Goal: Book appointment/travel/reservation: Book appointment/travel/reservation

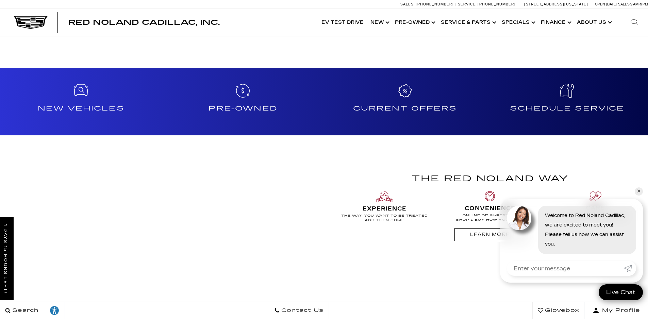
scroll to position [544, 0]
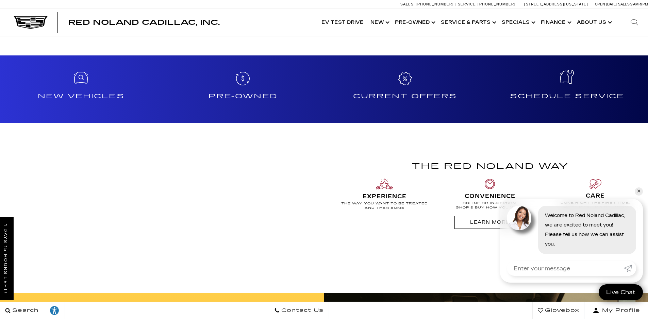
click at [579, 97] on h4 "Schedule Service" at bounding box center [567, 96] width 156 height 11
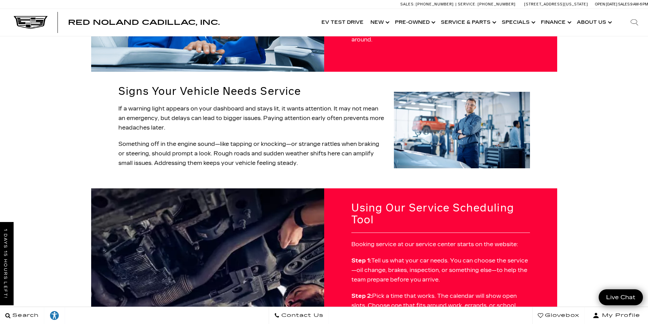
scroll to position [102, 0]
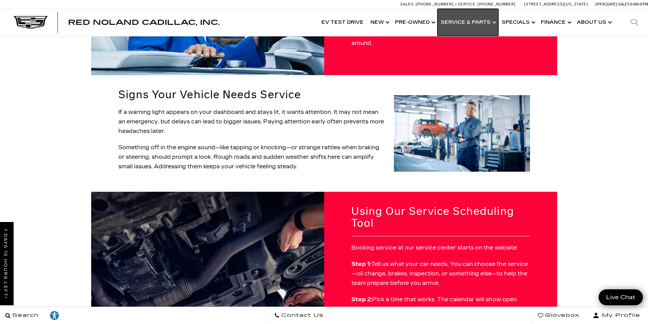
click at [460, 25] on link "Show Service & Parts" at bounding box center [467, 22] width 61 height 27
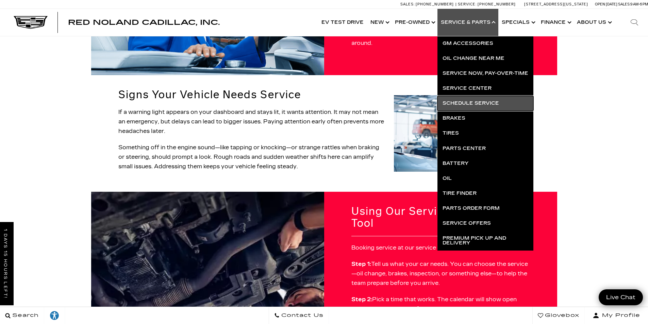
click at [475, 103] on link "Schedule Service" at bounding box center [485, 103] width 96 height 15
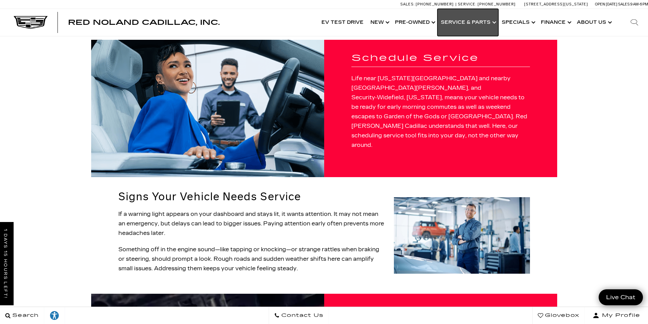
click at [465, 23] on link "Show Service & Parts" at bounding box center [467, 22] width 61 height 27
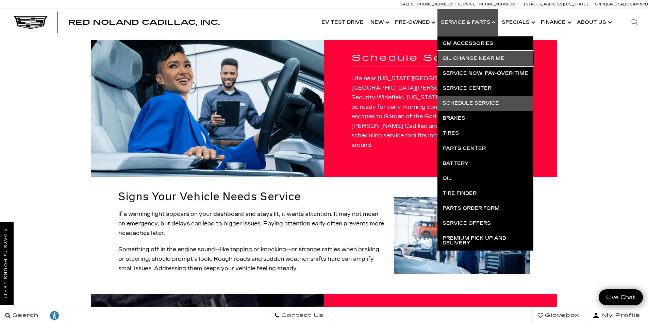
click at [456, 58] on link "Oil Change near Me" at bounding box center [485, 58] width 96 height 15
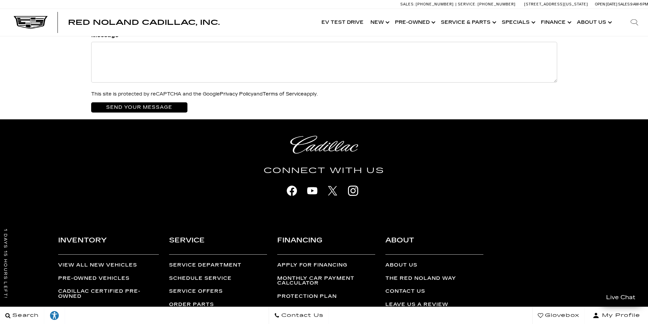
scroll to position [986, 0]
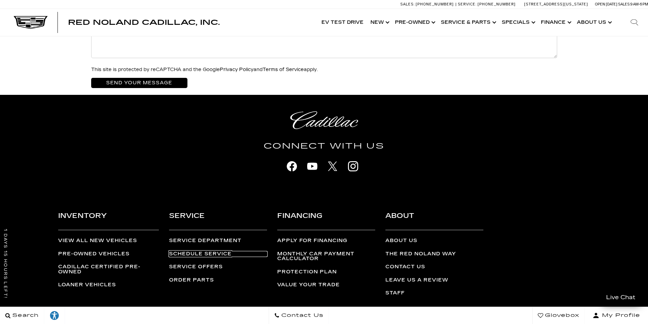
click at [195, 252] on link "Schedule Service" at bounding box center [218, 254] width 98 height 5
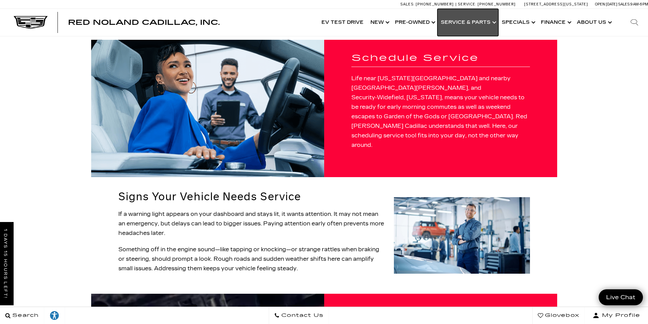
click at [495, 23] on link "Show Service & Parts" at bounding box center [467, 22] width 61 height 27
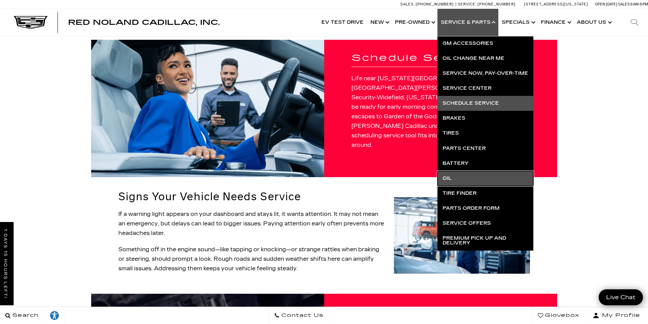
click at [451, 180] on link "Oil" at bounding box center [485, 178] width 96 height 15
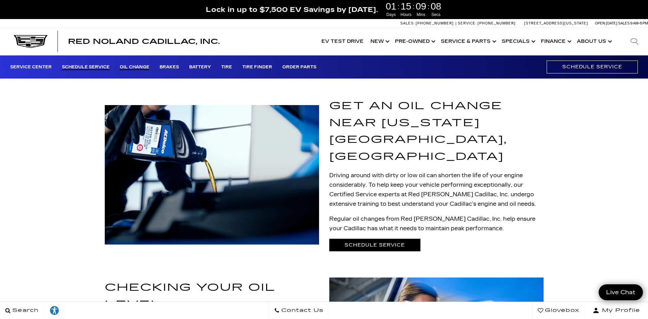
click at [89, 68] on link "Schedule Service" at bounding box center [86, 67] width 48 height 5
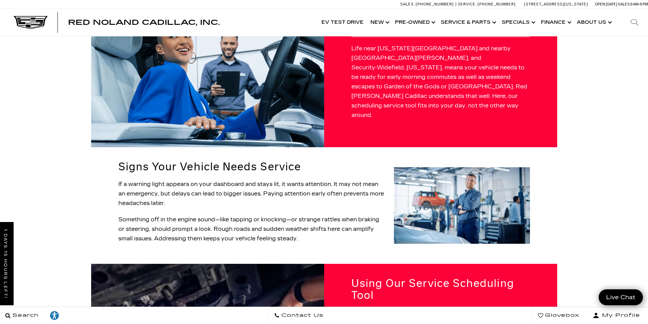
scroll to position [68, 0]
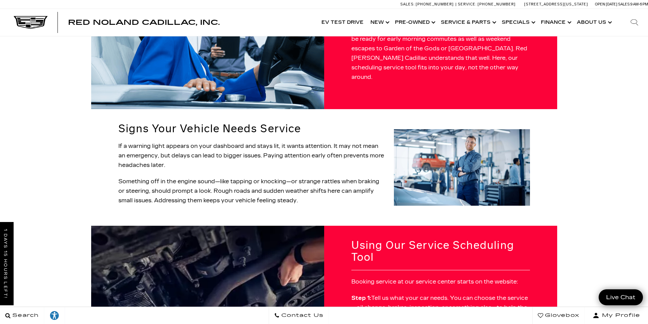
click at [174, 177] on p "Something off in the engine sound—like tapping or knocking—or strange rattles w…" at bounding box center [251, 191] width 267 height 29
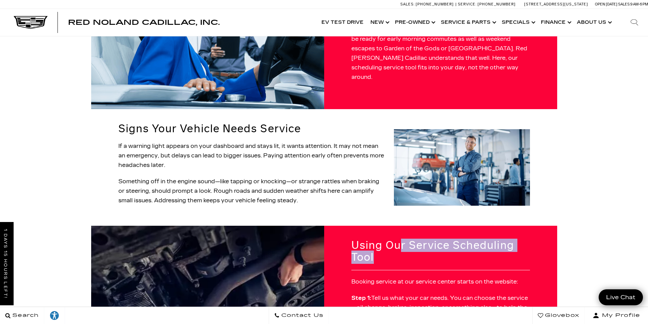
click at [440, 294] on p "Step 1: Tell us what your car needs. You can choose the service—oil change, bra…" at bounding box center [440, 308] width 179 height 29
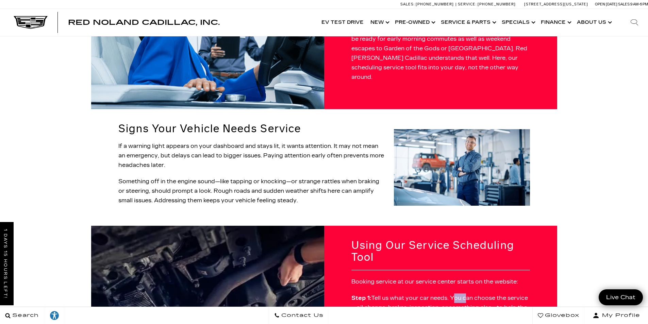
click at [440, 294] on p "Step 1: Tell us what your car needs. You can choose the service—oil change, bra…" at bounding box center [440, 308] width 179 height 29
click at [386, 294] on p "Step 1: Tell us what your car needs. You can choose the service—oil change, bra…" at bounding box center [440, 308] width 179 height 29
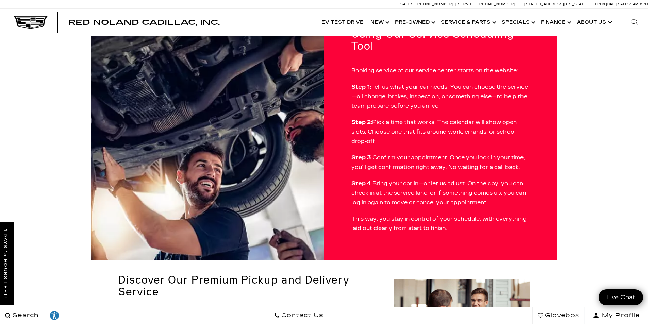
scroll to position [272, 0]
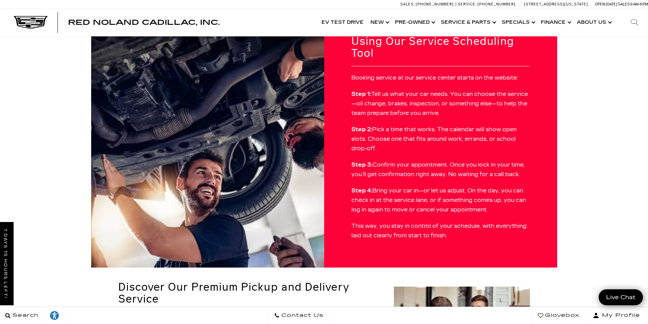
click at [443, 125] on p "Step 2: Pick a time that works. The calendar will show open slots. Choose one t…" at bounding box center [440, 139] width 179 height 29
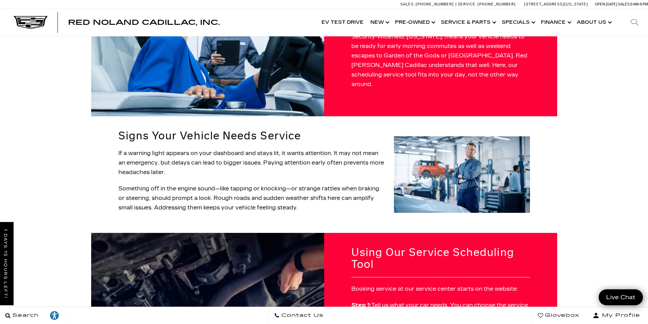
scroll to position [0, 0]
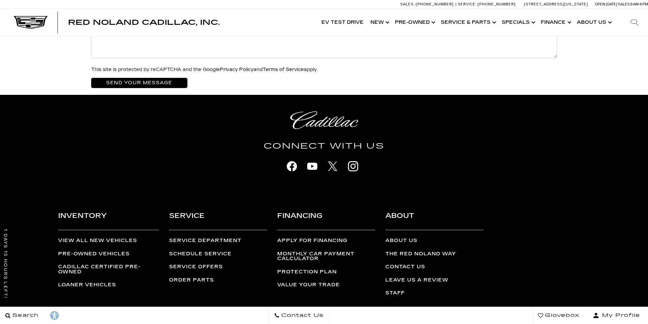
scroll to position [986, 0]
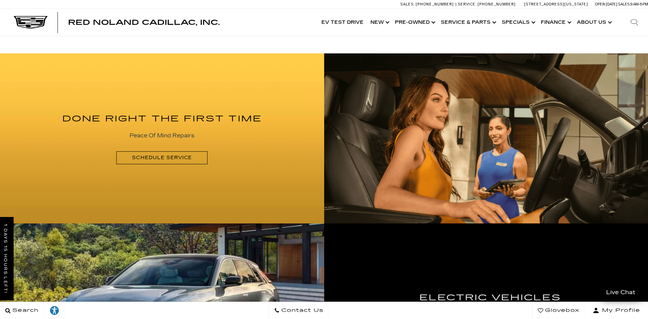
scroll to position [819, 0]
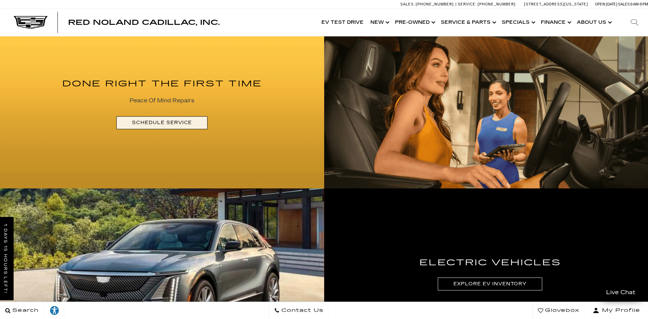
click at [154, 123] on link "Schedule Service" at bounding box center [161, 122] width 91 height 13
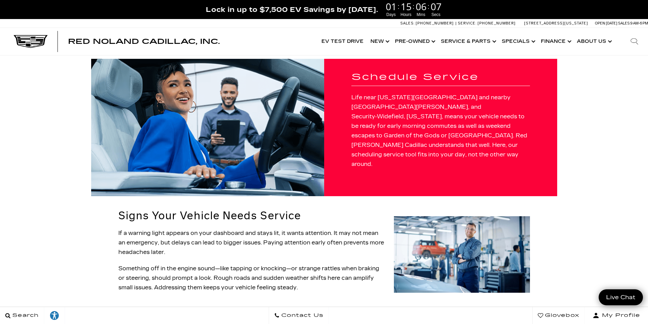
click at [496, 120] on p "Life near [US_STATE][GEOGRAPHIC_DATA] and nearby [GEOGRAPHIC_DATA][PERSON_NAME]…" at bounding box center [440, 131] width 179 height 76
click at [422, 95] on div "Schedule Service Life near Colorado Springs and nearby Fort Carson, and Securit…" at bounding box center [440, 127] width 233 height 137
click at [422, 95] on div "Schedule Service Life near [US_STATE][GEOGRAPHIC_DATA] and nearby [GEOGRAPHIC_D…" at bounding box center [440, 127] width 233 height 137
click at [482, 93] on div "Schedule Service Life near [US_STATE][GEOGRAPHIC_DATA] and nearby [GEOGRAPHIC_D…" at bounding box center [440, 127] width 233 height 137
click at [412, 82] on h1 "Schedule Service" at bounding box center [440, 77] width 179 height 10
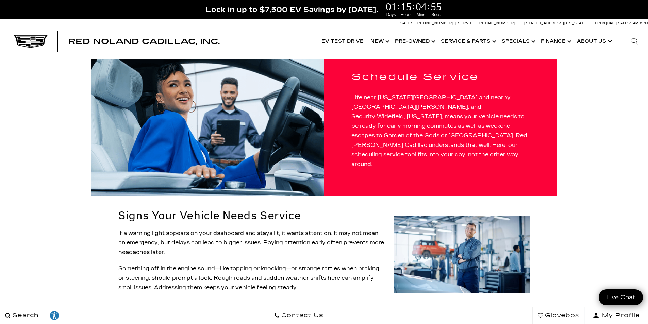
drag, startPoint x: 206, startPoint y: 210, endPoint x: 201, endPoint y: 209, distance: 4.8
click at [205, 210] on h2 "Signs Your Vehicle Needs Service" at bounding box center [251, 216] width 267 height 12
click at [197, 264] on p "Something off in the engine sound—like tapping or knocking—or strange rattles w…" at bounding box center [251, 278] width 267 height 29
drag, startPoint x: 311, startPoint y: 244, endPoint x: 312, endPoint y: 235, distance: 8.2
click at [313, 235] on p "If a warning light appears on your dashboard and stays lit, it wants attention.…" at bounding box center [251, 243] width 267 height 29
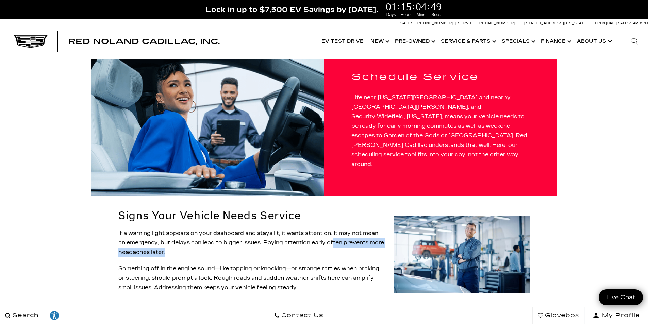
click at [469, 243] on img at bounding box center [462, 254] width 136 height 77
click at [230, 108] on img at bounding box center [207, 127] width 233 height 137
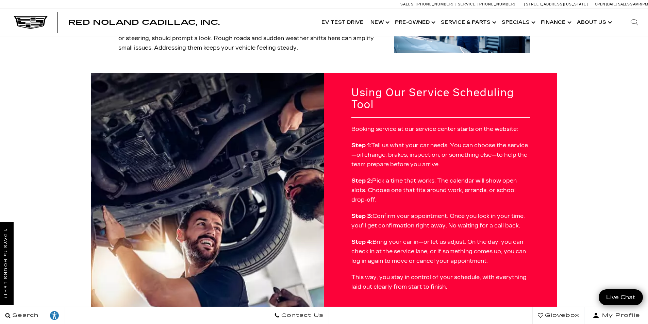
scroll to position [238, 0]
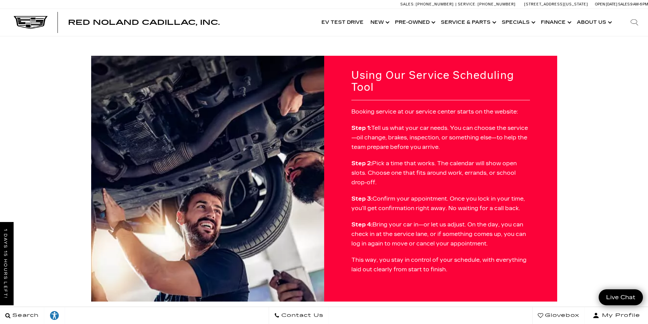
click at [431, 69] on h2 "Using Our Service Scheduling Tool" at bounding box center [440, 81] width 179 height 24
click at [416, 69] on h2 "Using Our Service Scheduling Tool" at bounding box center [440, 81] width 179 height 24
click at [630, 24] on div "Search" at bounding box center [634, 22] width 27 height 27
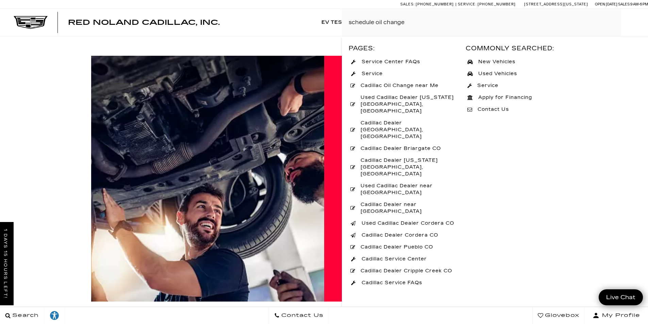
type input "schedule oil change"
click at [399, 86] on span "Cadillac Oil Change near Me" at bounding box center [398, 85] width 86 height 7
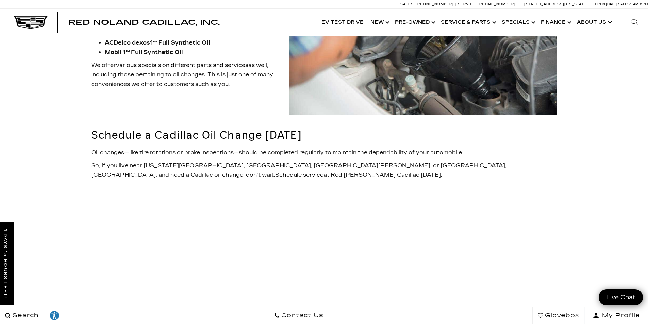
scroll to position [714, 0]
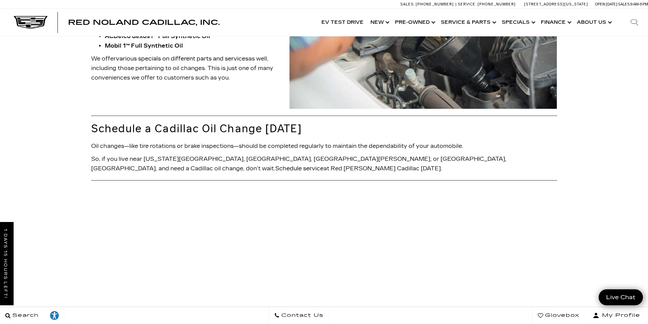
click at [387, 161] on p "So, if you live near [US_STATE][GEOGRAPHIC_DATA], [GEOGRAPHIC_DATA], [GEOGRAPHI…" at bounding box center [324, 163] width 466 height 19
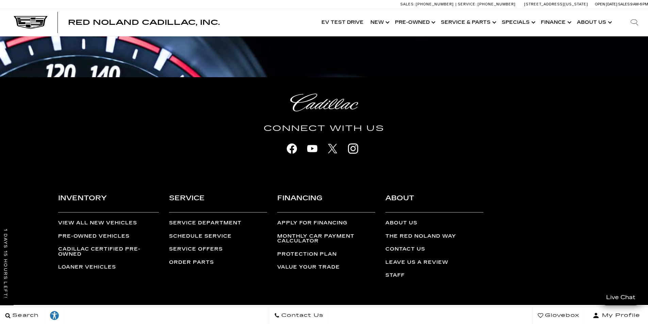
scroll to position [1361, 0]
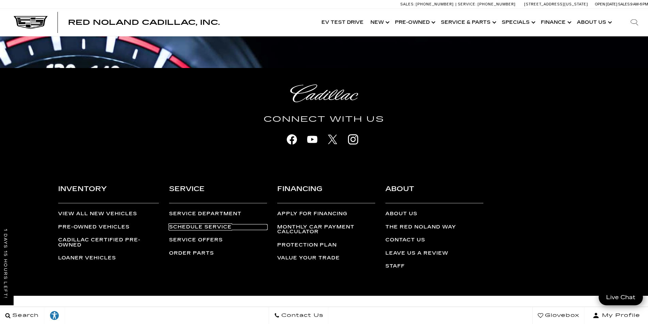
click at [221, 227] on link "Schedule Service" at bounding box center [218, 227] width 98 height 5
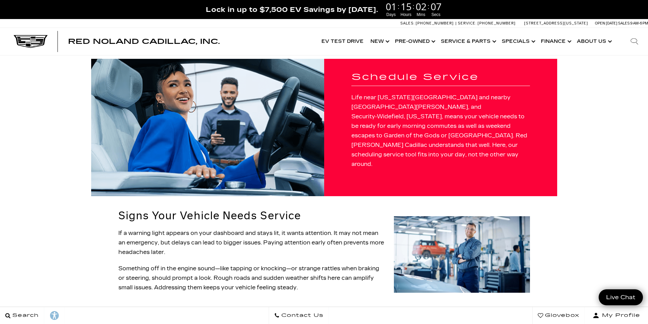
click at [246, 264] on p "Something off in the engine sound—like tapping or knocking—or strange rattles w…" at bounding box center [251, 278] width 267 height 29
click at [434, 140] on p "Life near [US_STATE][GEOGRAPHIC_DATA] and nearby [GEOGRAPHIC_DATA][PERSON_NAME]…" at bounding box center [440, 131] width 179 height 76
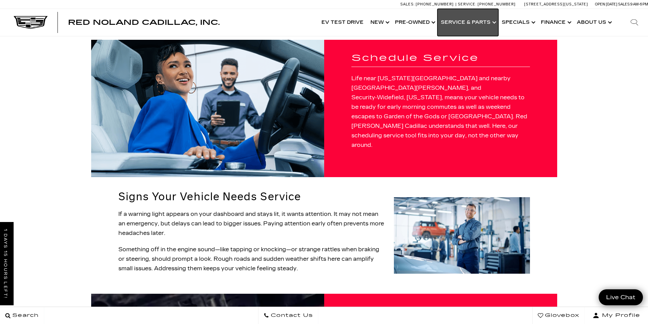
click at [475, 26] on link "Show Service & Parts" at bounding box center [467, 22] width 61 height 27
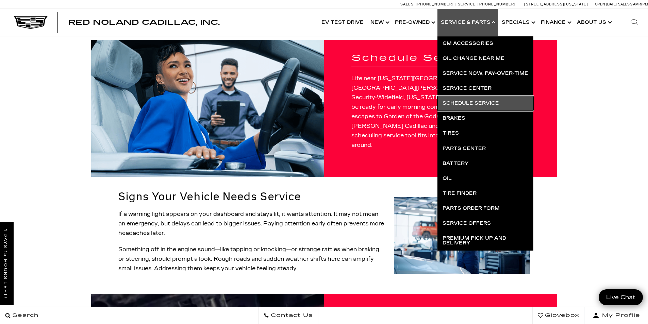
click at [487, 105] on link "Schedule Service" at bounding box center [485, 103] width 96 height 15
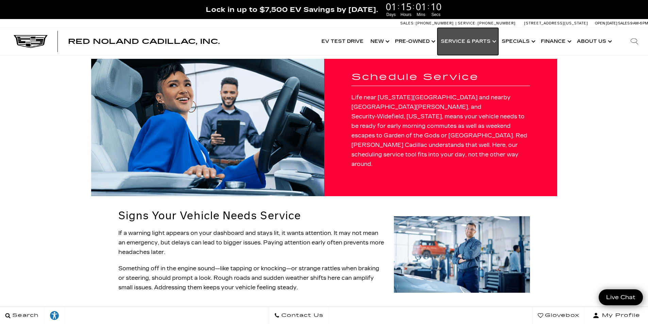
click at [466, 38] on link "Show Service & Parts" at bounding box center [467, 41] width 61 height 27
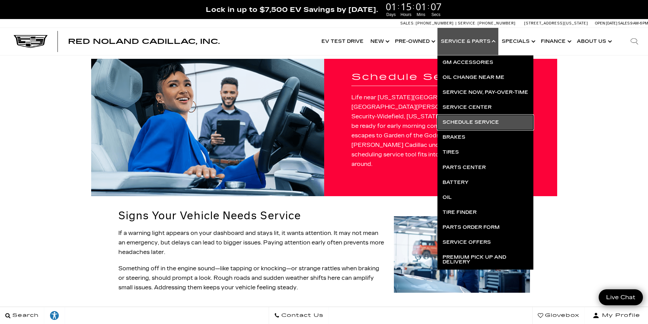
drag, startPoint x: 498, startPoint y: 124, endPoint x: 484, endPoint y: 120, distance: 15.2
drag, startPoint x: 484, startPoint y: 120, endPoint x: 464, endPoint y: 126, distance: 20.9
click at [464, 126] on link "Schedule Service" at bounding box center [485, 122] width 96 height 15
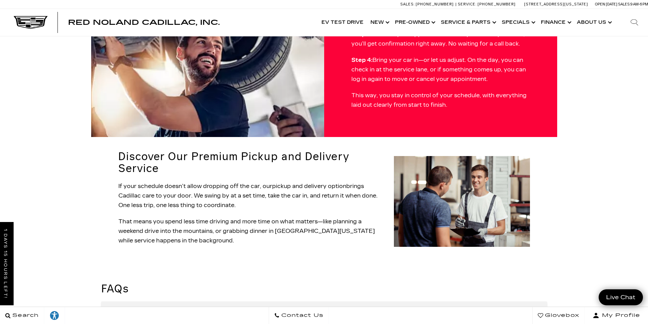
scroll to position [408, 0]
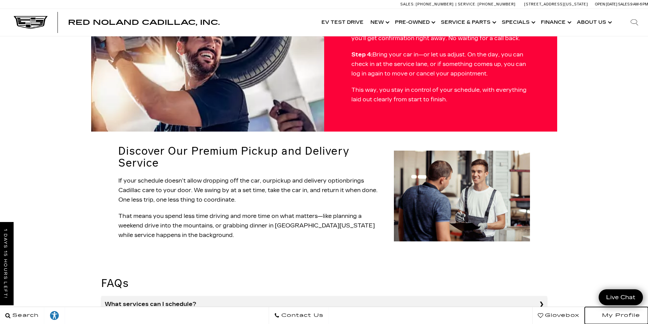
click at [619, 314] on span "My Profile" at bounding box center [619, 316] width 41 height 10
click at [484, 313] on summary "Can I reschedule or cancel my appointment?" at bounding box center [324, 321] width 446 height 17
click at [385, 145] on h2 "Discover Our Premium Pickup and Delivery Service" at bounding box center [251, 157] width 267 height 24
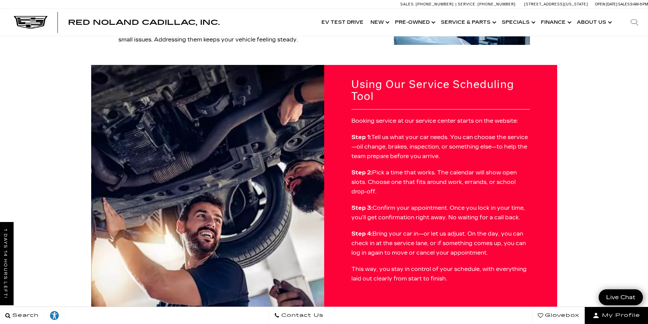
scroll to position [170, 0]
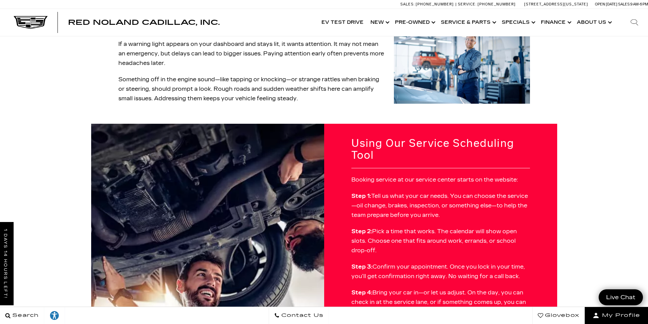
drag, startPoint x: 542, startPoint y: 131, endPoint x: 537, endPoint y: 130, distance: 5.4
click at [530, 137] on h2 "Using Our Service Scheduling Tool" at bounding box center [440, 149] width 179 height 24
click at [527, 137] on h2 "Using Our Service Scheduling Tool" at bounding box center [440, 149] width 179 height 24
click at [525, 137] on h2 "Using Our Service Scheduling Tool" at bounding box center [440, 149] width 179 height 24
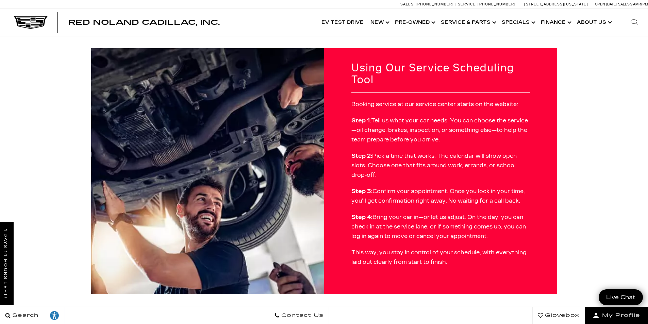
scroll to position [238, 0]
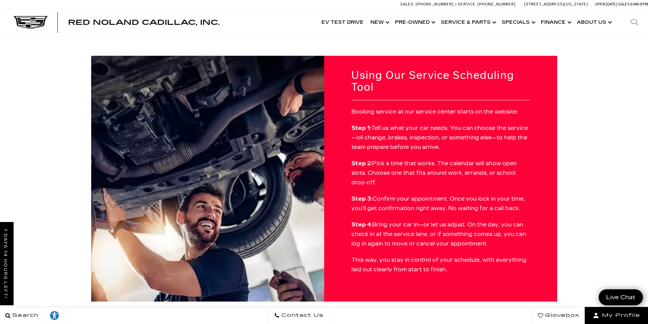
click at [503, 220] on p "Step 4: Bring your car in—or let us adjust. On the day, you can check in at the…" at bounding box center [440, 234] width 179 height 29
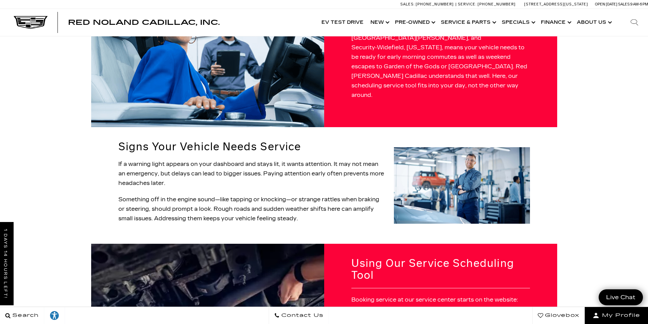
scroll to position [0, 0]
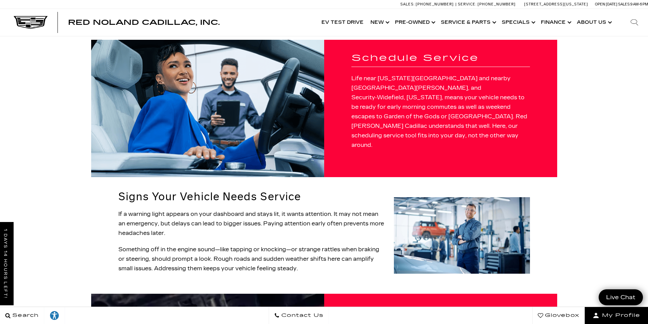
drag, startPoint x: 498, startPoint y: 213, endPoint x: 494, endPoint y: 214, distance: 3.6
click at [497, 213] on img at bounding box center [462, 235] width 136 height 77
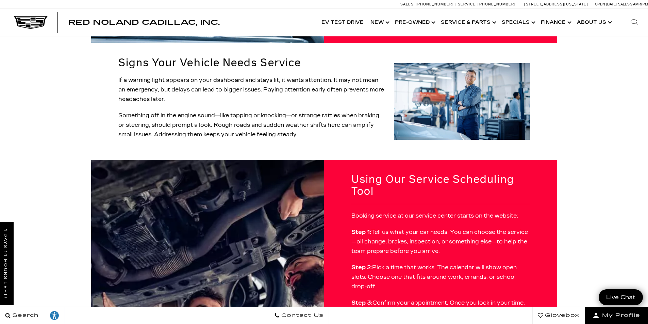
scroll to position [136, 0]
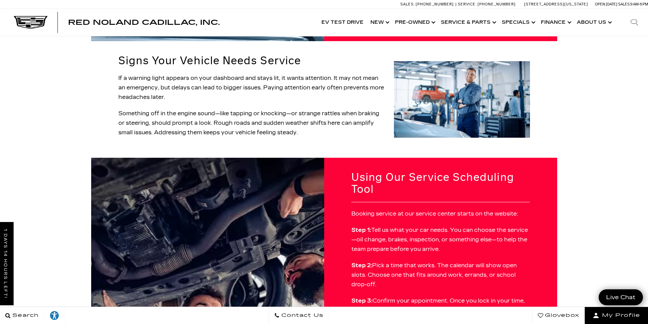
click at [456, 226] on p "Step 1: Tell us what your car needs. You can choose the service—oil change, bra…" at bounding box center [440, 240] width 179 height 29
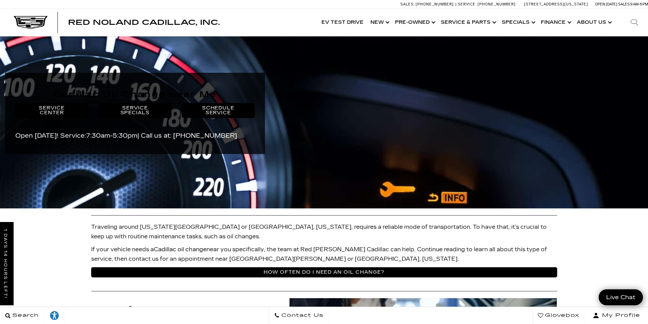
scroll to position [34, 0]
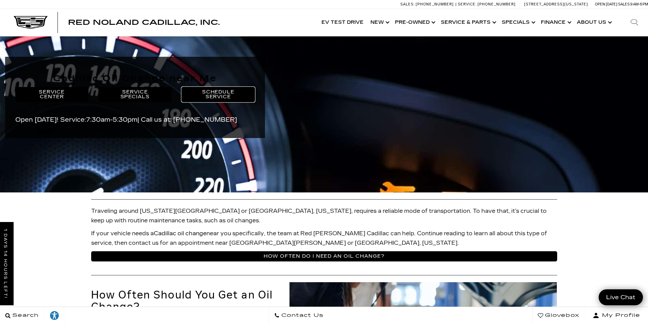
click at [217, 94] on link "Schedule Service" at bounding box center [218, 94] width 73 height 15
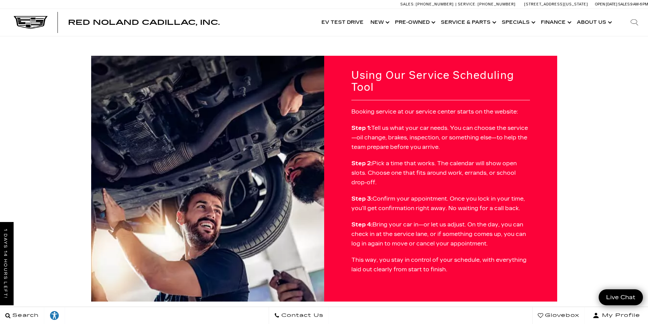
scroll to position [204, 0]
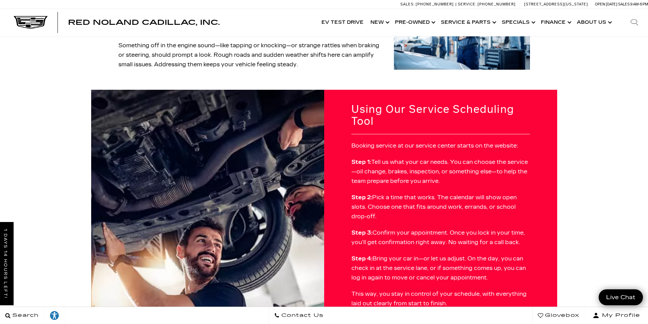
click at [471, 158] on p "Step 1: Tell us what your car needs. You can choose the service—oil change, bra…" at bounding box center [440, 171] width 179 height 29
click at [472, 159] on p "Step 1: Tell us what your car needs. You can choose the service—oil change, bra…" at bounding box center [440, 171] width 179 height 29
click at [417, 298] on div "Using Our Service Scheduling Tool Booking service at our service center starts …" at bounding box center [440, 213] width 233 height 246
click at [453, 228] on p "Step 3: Confirm your appointment. Once you lock in your time, you’ll get confir…" at bounding box center [440, 237] width 179 height 19
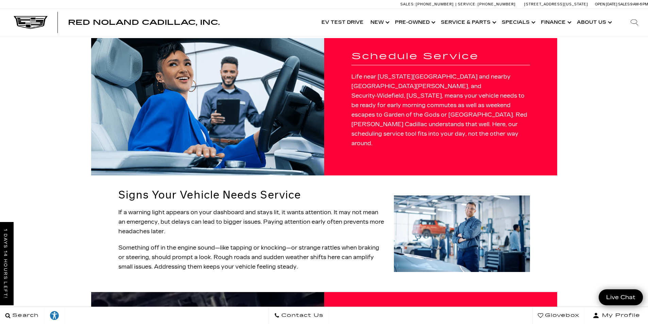
scroll to position [0, 0]
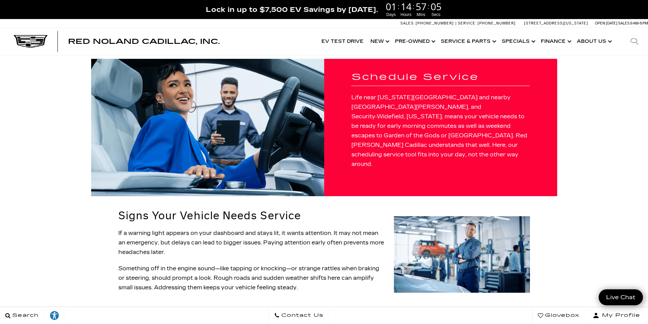
click at [203, 60] on img at bounding box center [207, 127] width 233 height 137
click at [386, 101] on div "Schedule Service Life near [US_STATE][GEOGRAPHIC_DATA] and nearby [GEOGRAPHIC_D…" at bounding box center [440, 127] width 233 height 137
click at [453, 44] on link "Show Service & Parts" at bounding box center [467, 41] width 61 height 27
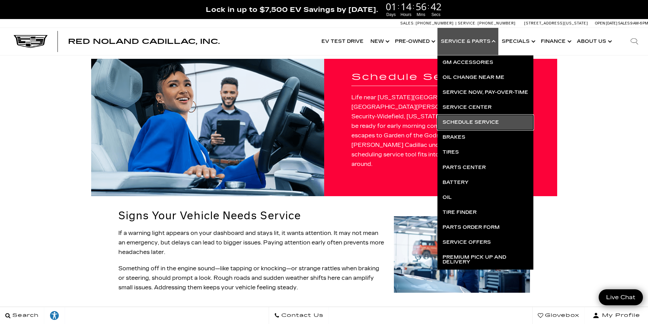
click at [509, 125] on link "Schedule Service" at bounding box center [485, 122] width 96 height 15
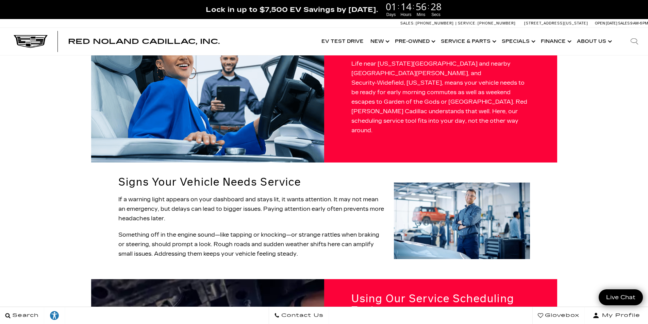
scroll to position [34, 0]
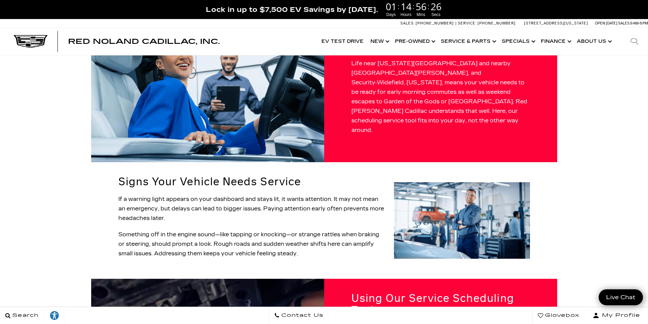
click at [423, 120] on div "Schedule Service Life near [US_STATE][GEOGRAPHIC_DATA] and nearby [GEOGRAPHIC_D…" at bounding box center [440, 93] width 233 height 137
click at [503, 104] on p "Life near [US_STATE][GEOGRAPHIC_DATA] and nearby [GEOGRAPHIC_DATA][PERSON_NAME]…" at bounding box center [440, 97] width 179 height 76
click at [502, 102] on p "Life near [US_STATE][GEOGRAPHIC_DATA] and nearby [GEOGRAPHIC_DATA][PERSON_NAME]…" at bounding box center [440, 97] width 179 height 76
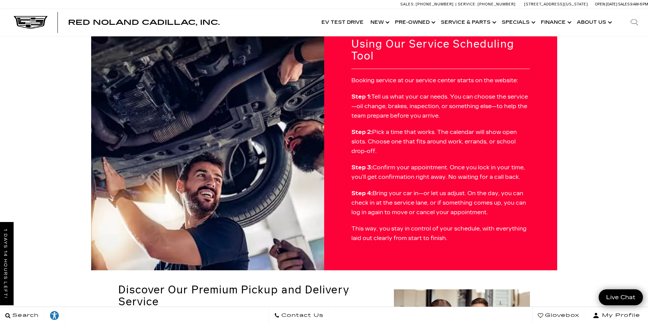
scroll to position [272, 0]
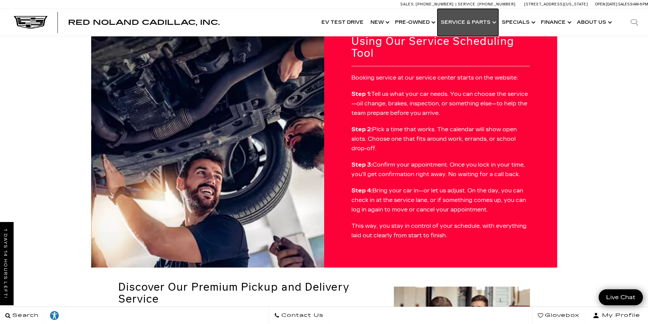
click at [460, 29] on link "Show Service & Parts" at bounding box center [467, 22] width 61 height 27
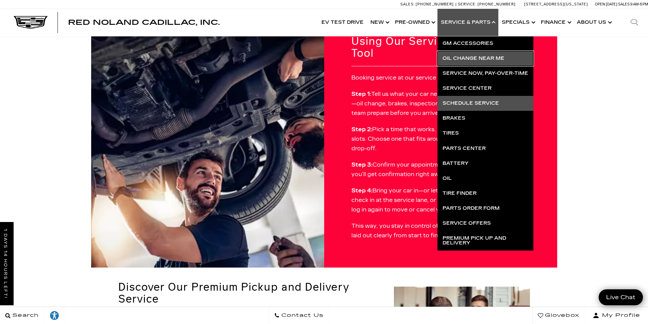
click at [465, 60] on link "Oil Change near Me" at bounding box center [485, 58] width 96 height 15
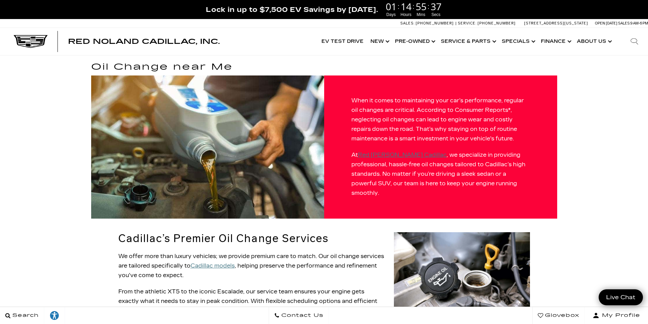
click at [436, 140] on p "When it comes to maintaining your car’s performance, regular oil changes are cr…" at bounding box center [440, 120] width 179 height 48
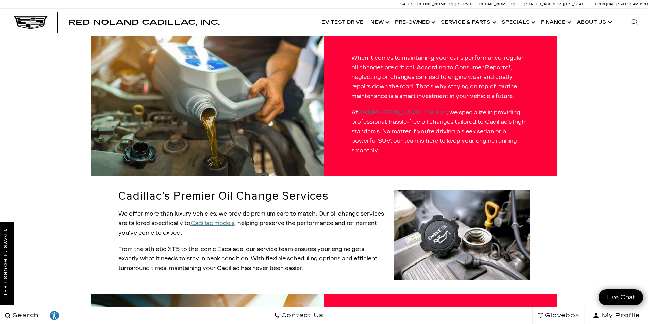
scroll to position [102, 0]
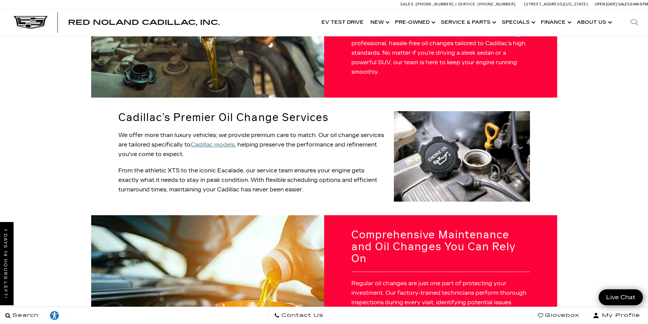
click at [458, 190] on img at bounding box center [462, 156] width 136 height 90
click at [281, 121] on h2 "Cadillac’s Premier Oil Change Services" at bounding box center [251, 118] width 267 height 12
click at [263, 162] on div "We offer more than luxury vehicles; we provide premium care to match. Our oil c…" at bounding box center [251, 163] width 267 height 64
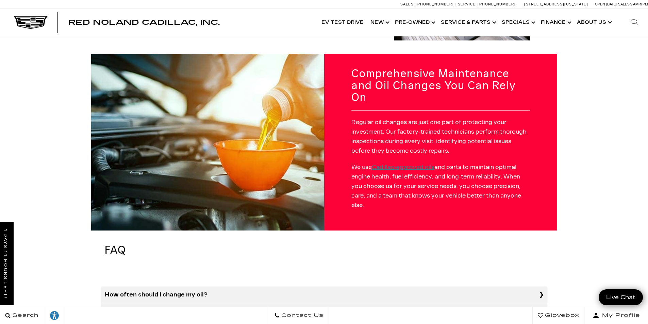
scroll to position [272, 0]
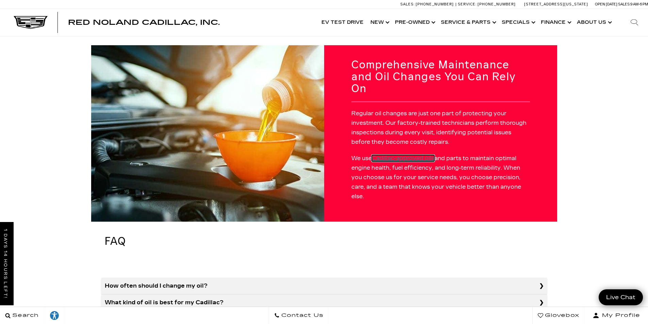
click at [412, 155] on u "Cadillac-approved oils" at bounding box center [403, 158] width 63 height 6
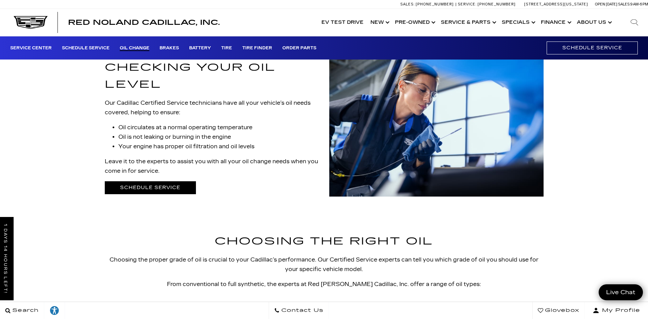
scroll to position [204, 0]
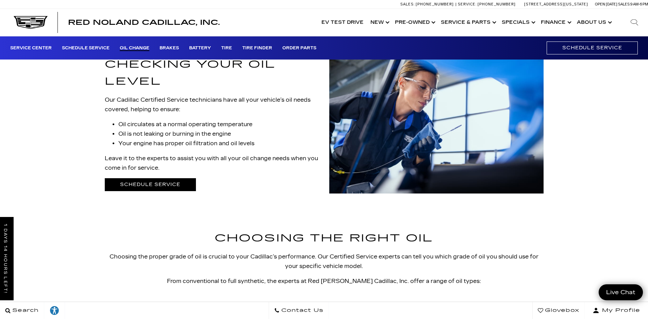
click at [175, 178] on link "Schedule Service" at bounding box center [150, 184] width 91 height 13
